Goal: Task Accomplishment & Management: Manage account settings

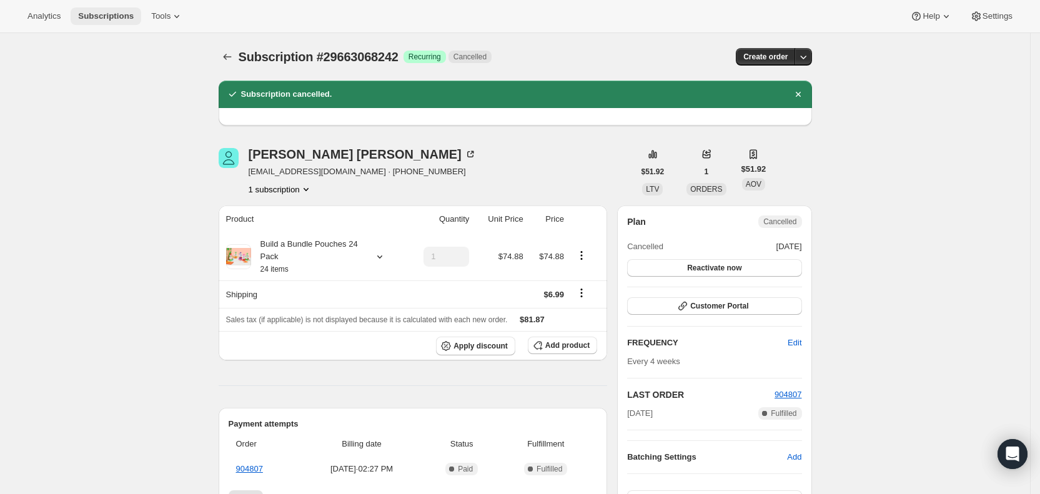
click at [114, 14] on span "Subscriptions" at bounding box center [106, 16] width 56 height 10
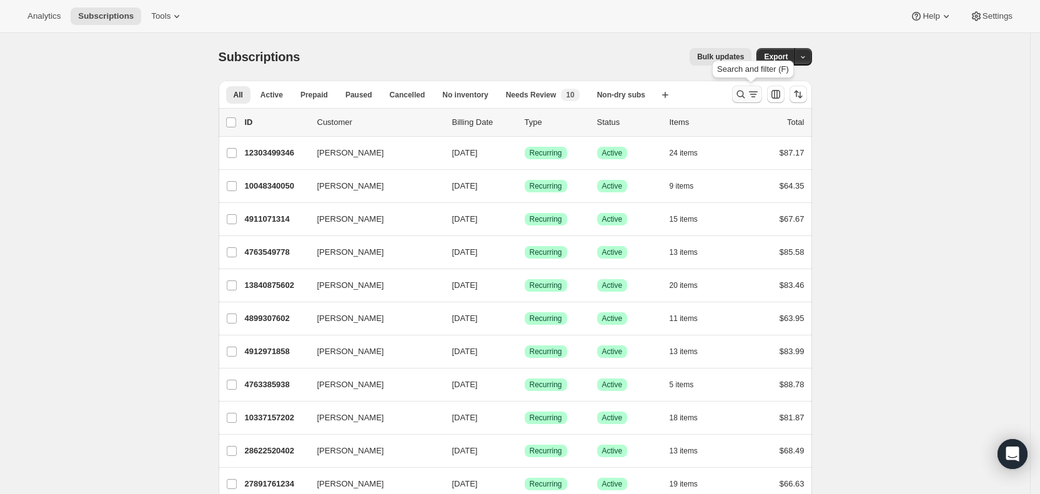
click at [747, 98] on icon "Search and filter results" at bounding box center [741, 94] width 12 height 12
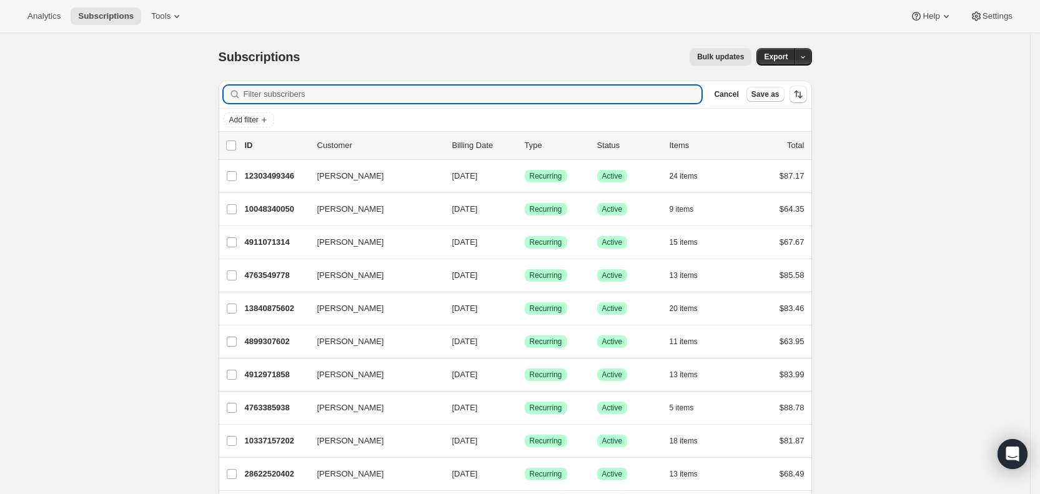
paste input "[EMAIL_ADDRESS][DOMAIN_NAME]"
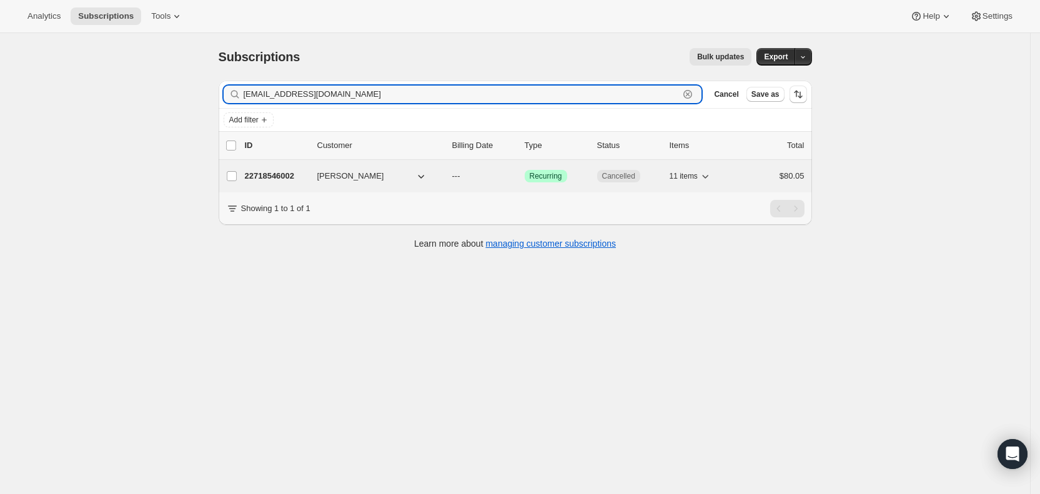
type input "[EMAIL_ADDRESS][DOMAIN_NAME]"
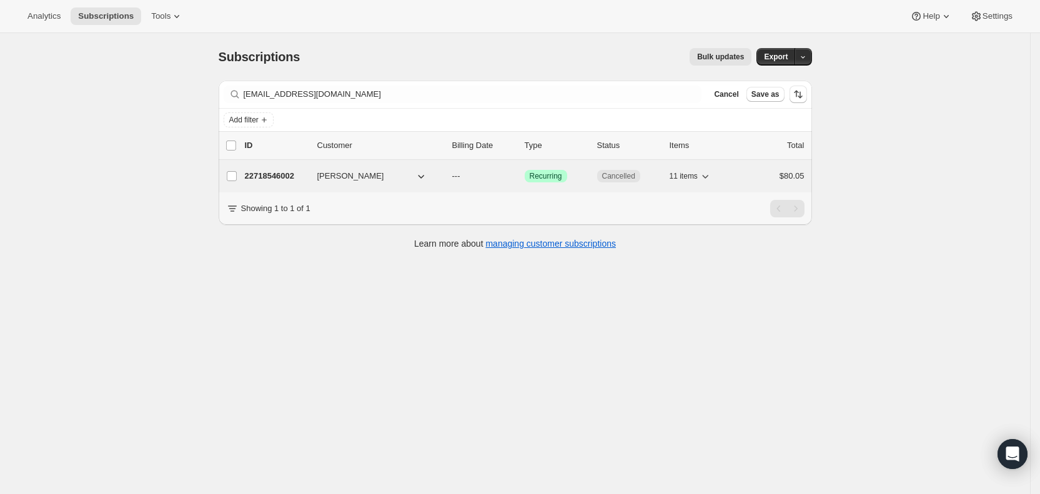
click at [460, 178] on span "---" at bounding box center [456, 175] width 8 height 9
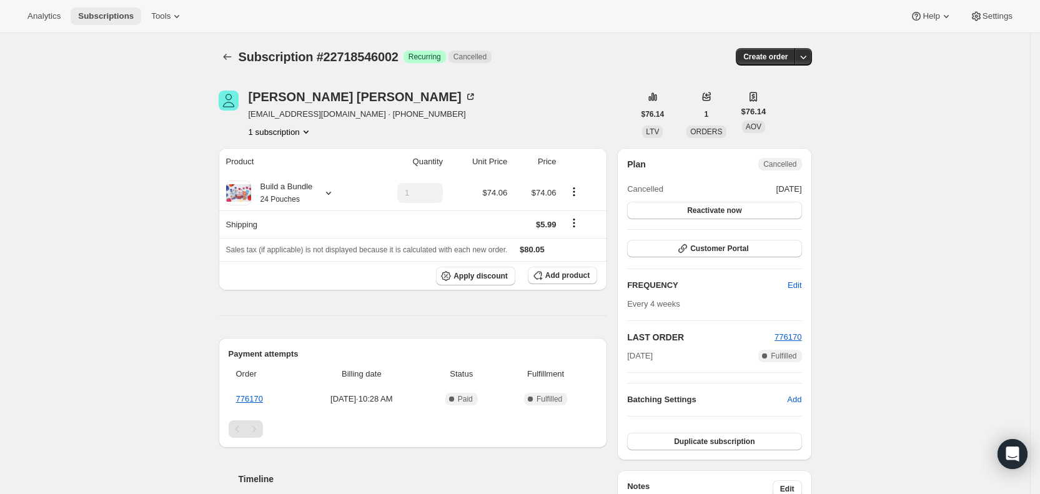
click at [85, 14] on span "Subscriptions" at bounding box center [106, 16] width 56 height 10
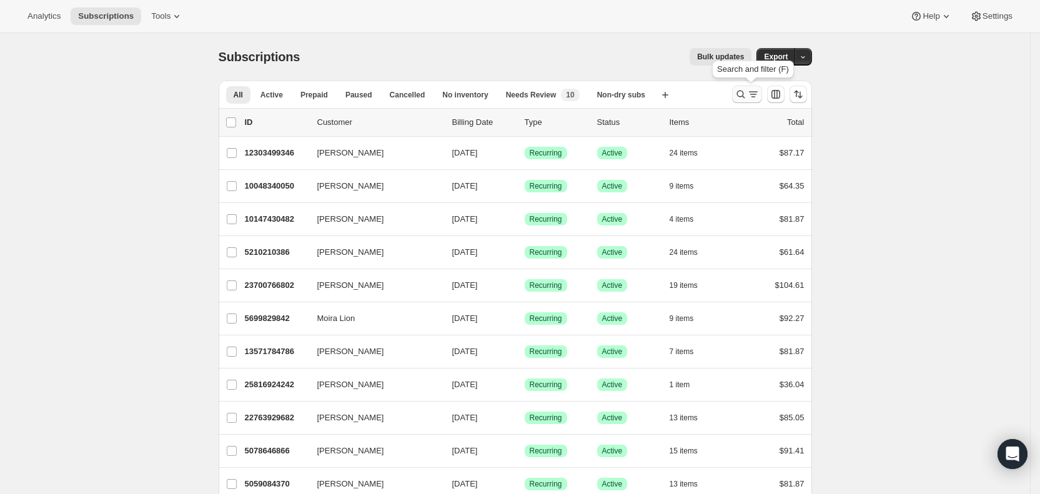
click at [746, 94] on icon "Search and filter results" at bounding box center [741, 94] width 12 height 12
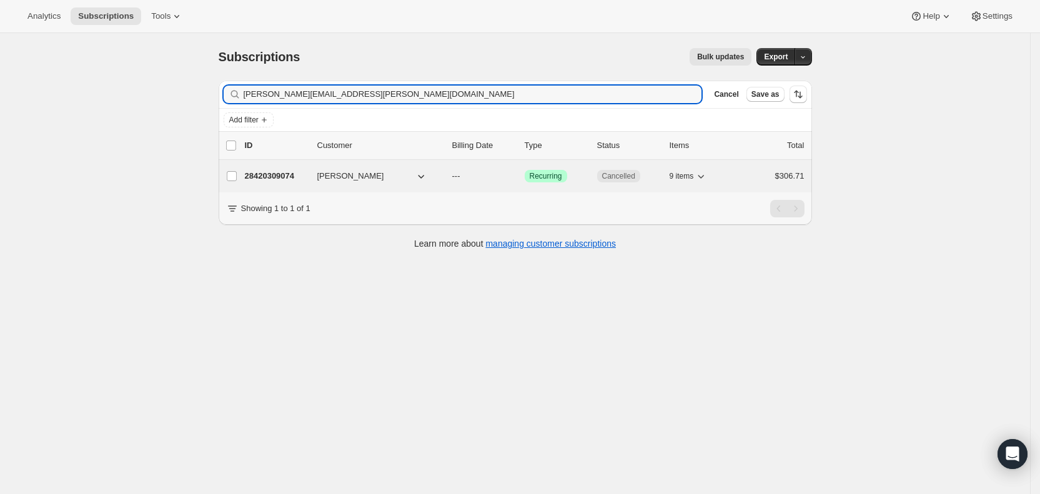
type input "[PERSON_NAME][EMAIL_ADDRESS][PERSON_NAME][DOMAIN_NAME]"
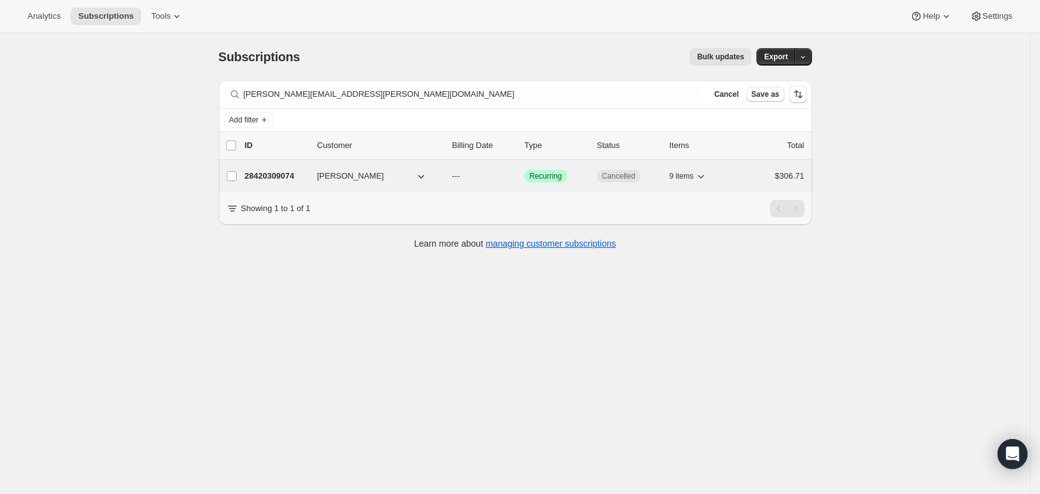
click at [460, 176] on span "---" at bounding box center [456, 175] width 8 height 9
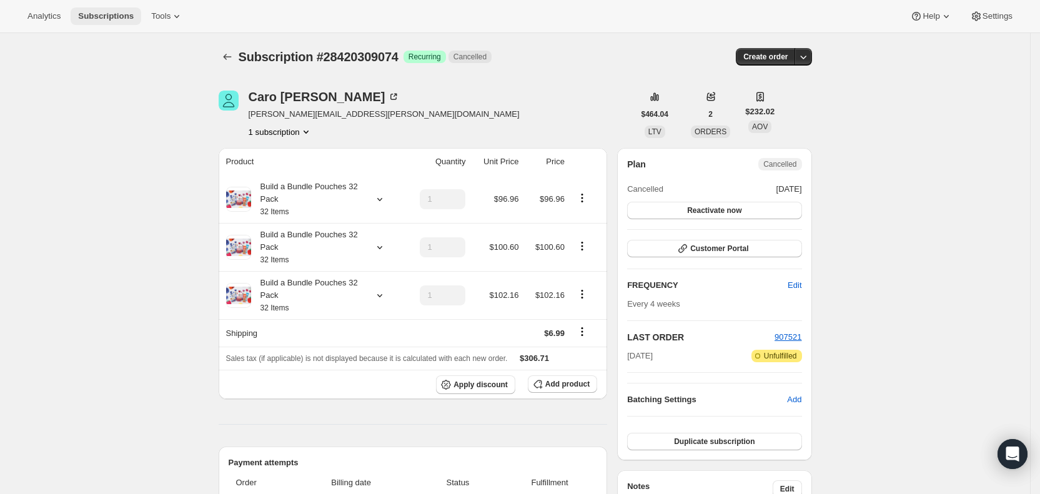
drag, startPoint x: 103, startPoint y: 13, endPoint x: 117, endPoint y: 16, distance: 14.0
click at [103, 14] on span "Subscriptions" at bounding box center [106, 16] width 56 height 10
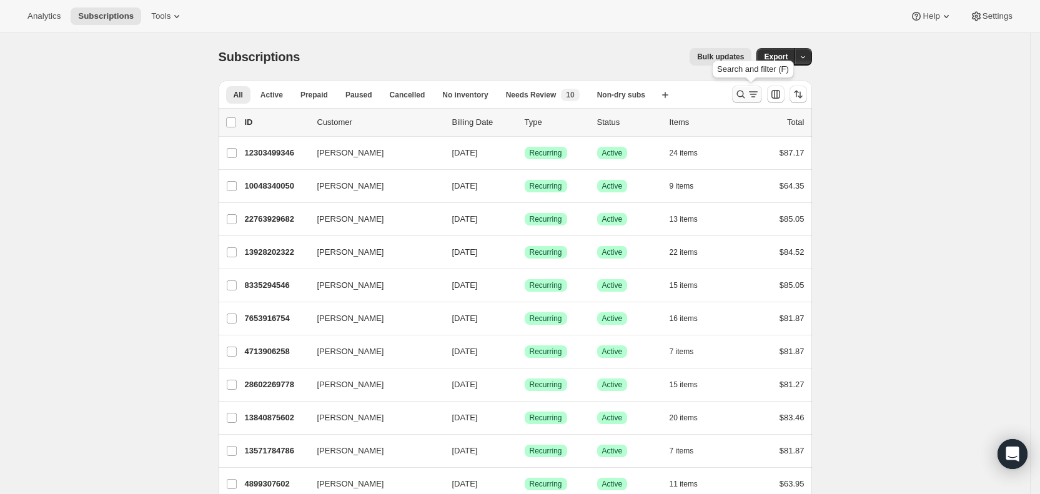
click at [758, 93] on icon "Search and filter results" at bounding box center [753, 94] width 12 height 12
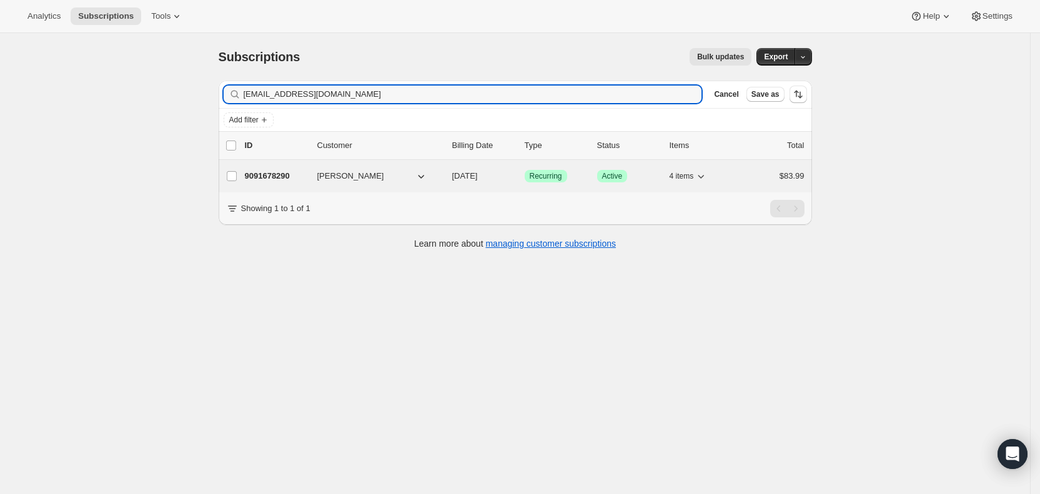
type input "[EMAIL_ADDRESS][DOMAIN_NAME]"
click at [478, 174] on span "[DATE]" at bounding box center [465, 175] width 26 height 9
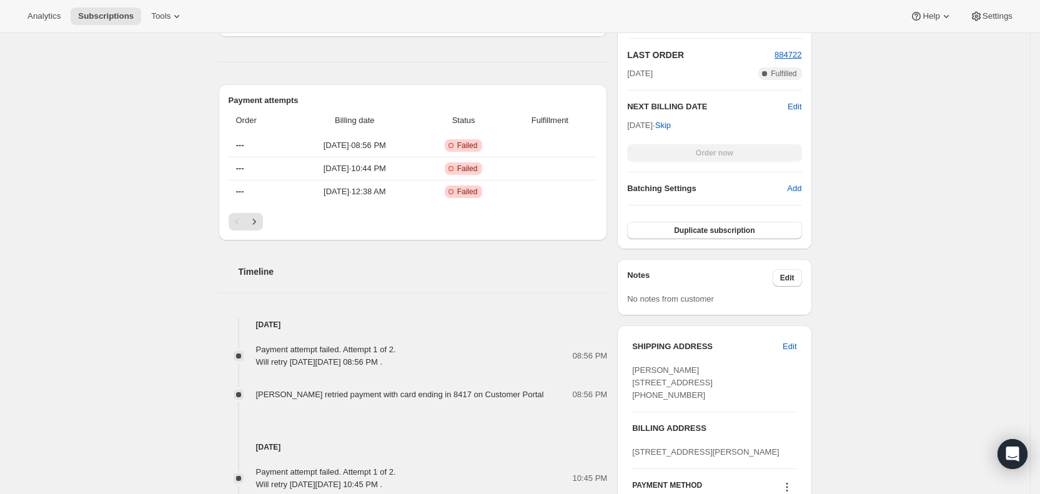
scroll to position [415, 0]
